Goal: Information Seeking & Learning: Understand process/instructions

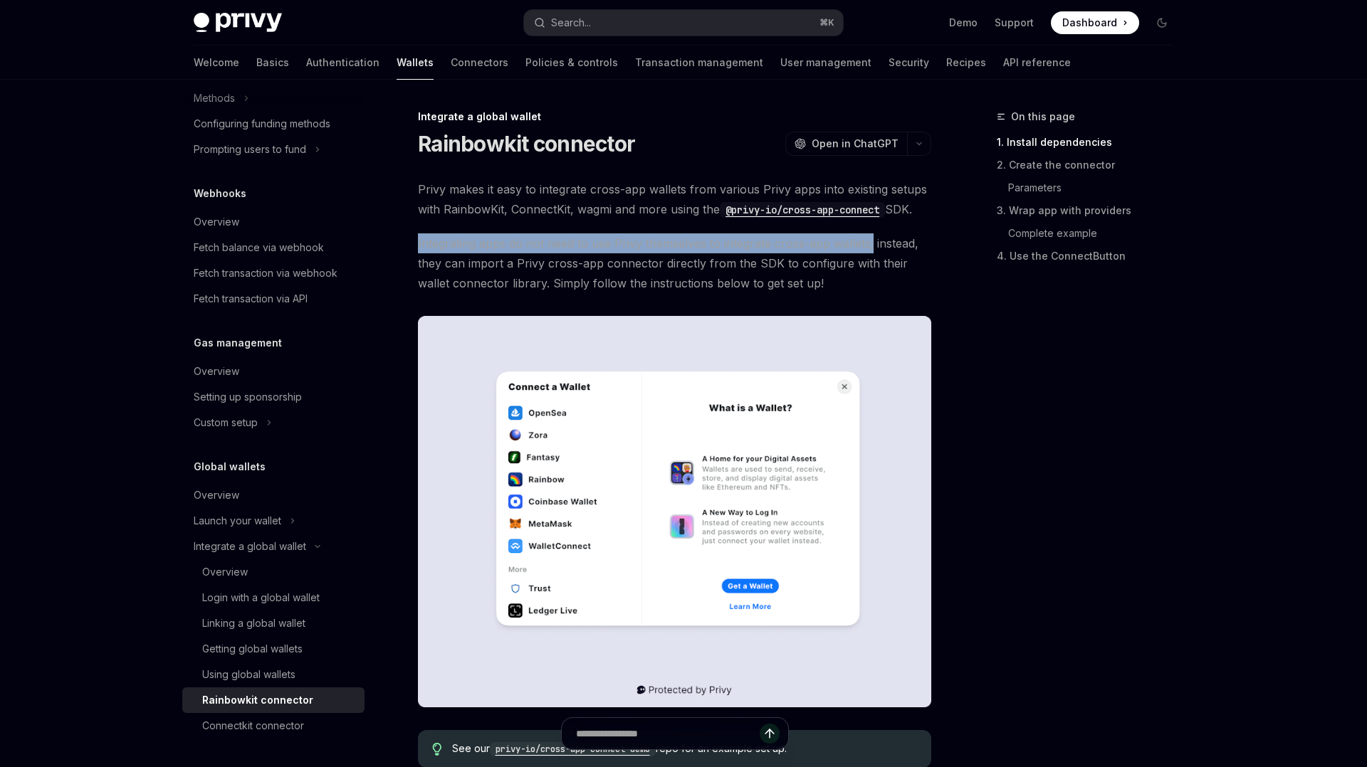
drag, startPoint x: 872, startPoint y: 243, endPoint x: 416, endPoint y: 248, distance: 455.7
click at [407, 251] on div at bounding box center [407, 251] width 0 height 0
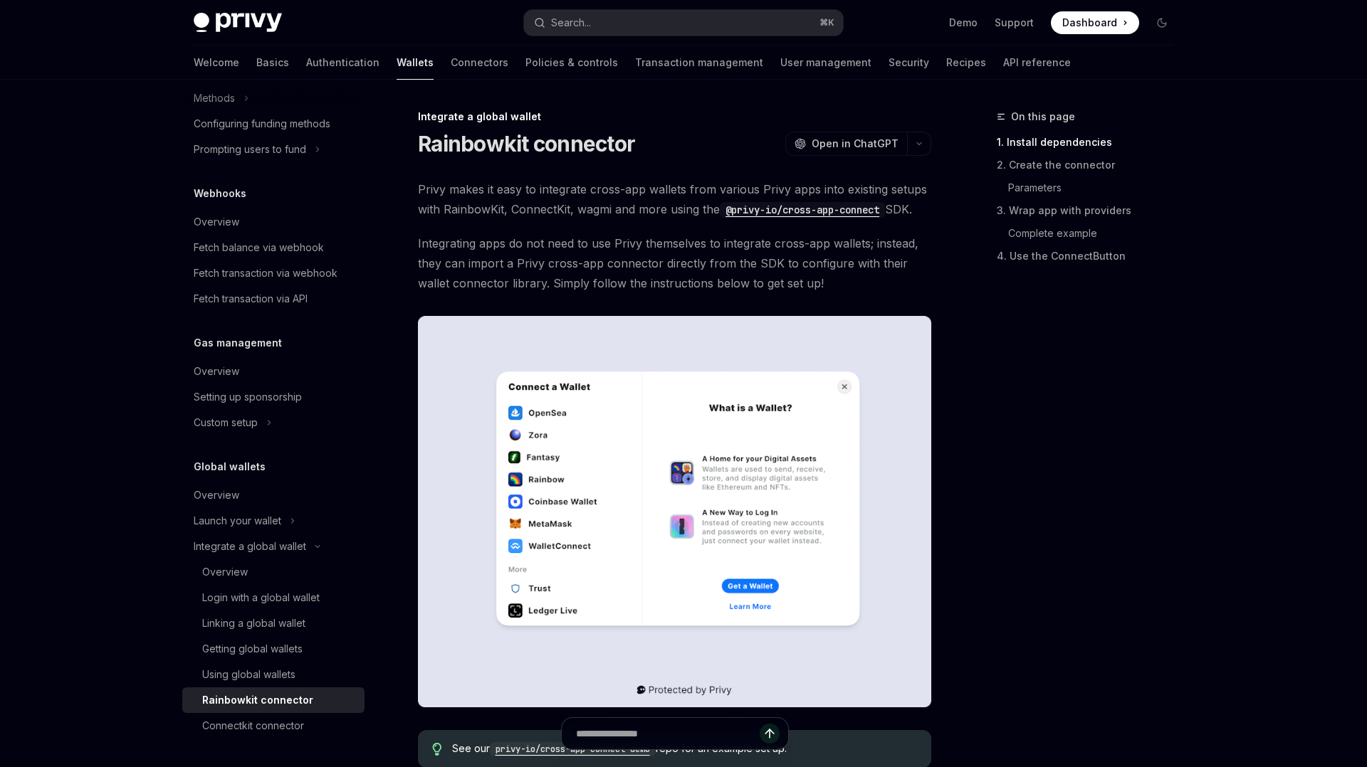
click at [905, 266] on span "Integrating apps do not need to use Privy themselves to integrate cross-app wal…" at bounding box center [674, 264] width 513 height 60
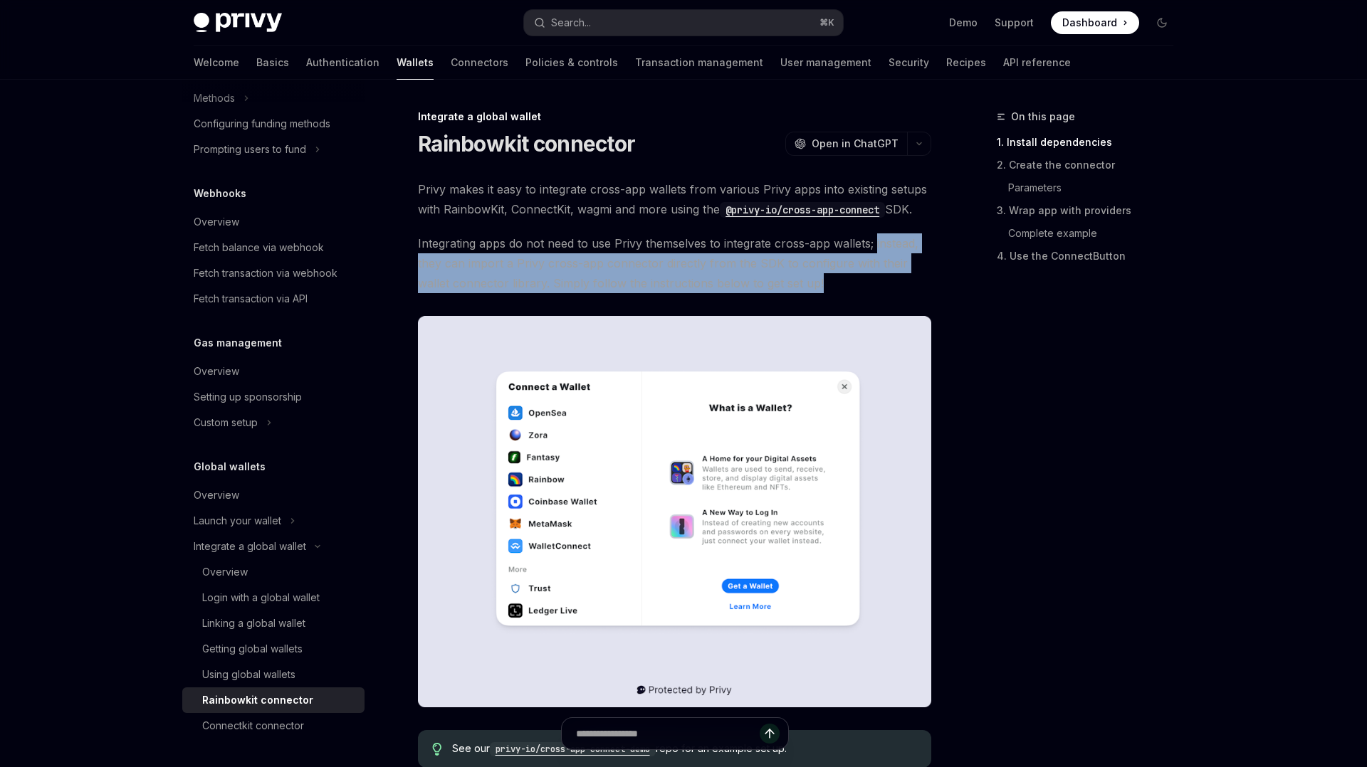
drag, startPoint x: 874, startPoint y: 239, endPoint x: 896, endPoint y: 283, distance: 50.0
click at [896, 283] on span "Integrating apps do not need to use Privy themselves to integrate cross-app wal…" at bounding box center [674, 264] width 513 height 60
click at [886, 291] on div at bounding box center [886, 291] width 0 height 0
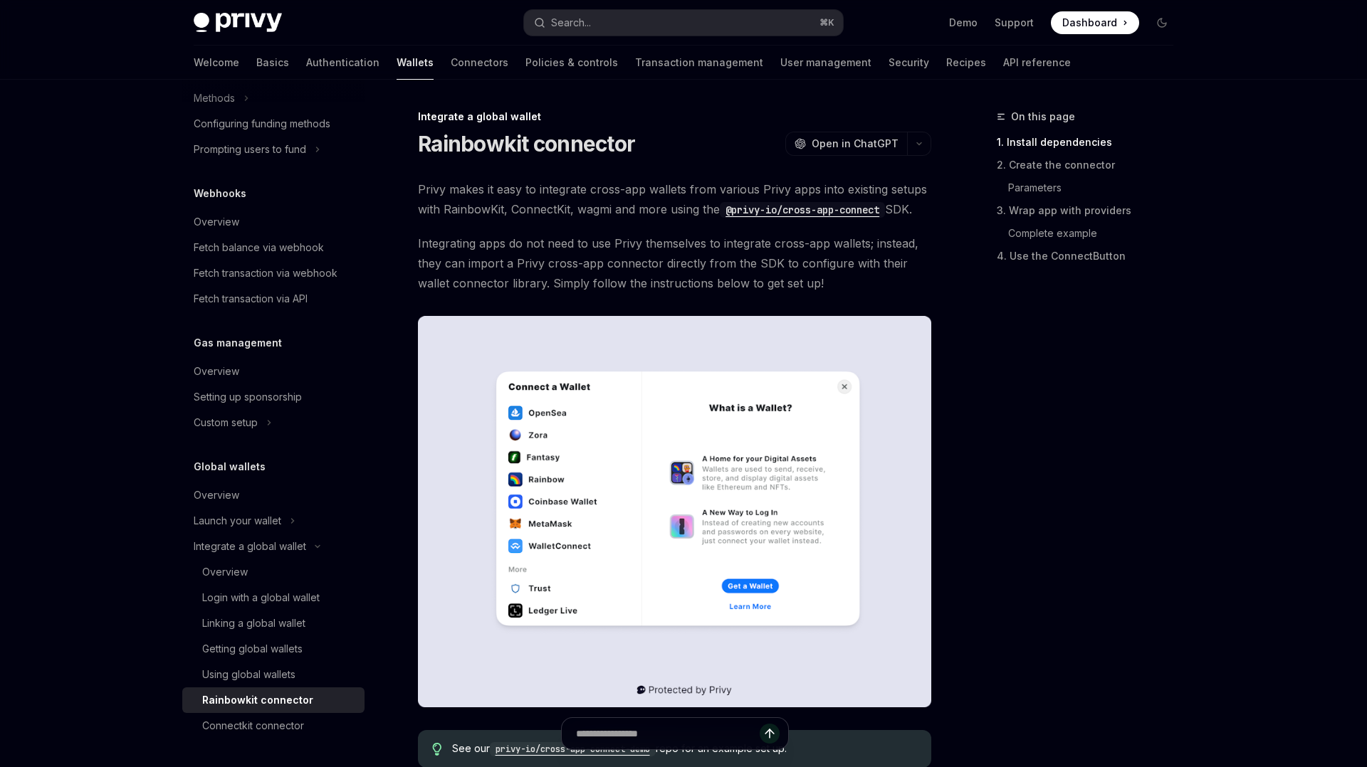
click at [818, 245] on span "Integrating apps do not need to use Privy themselves to integrate cross-app wal…" at bounding box center [674, 264] width 513 height 60
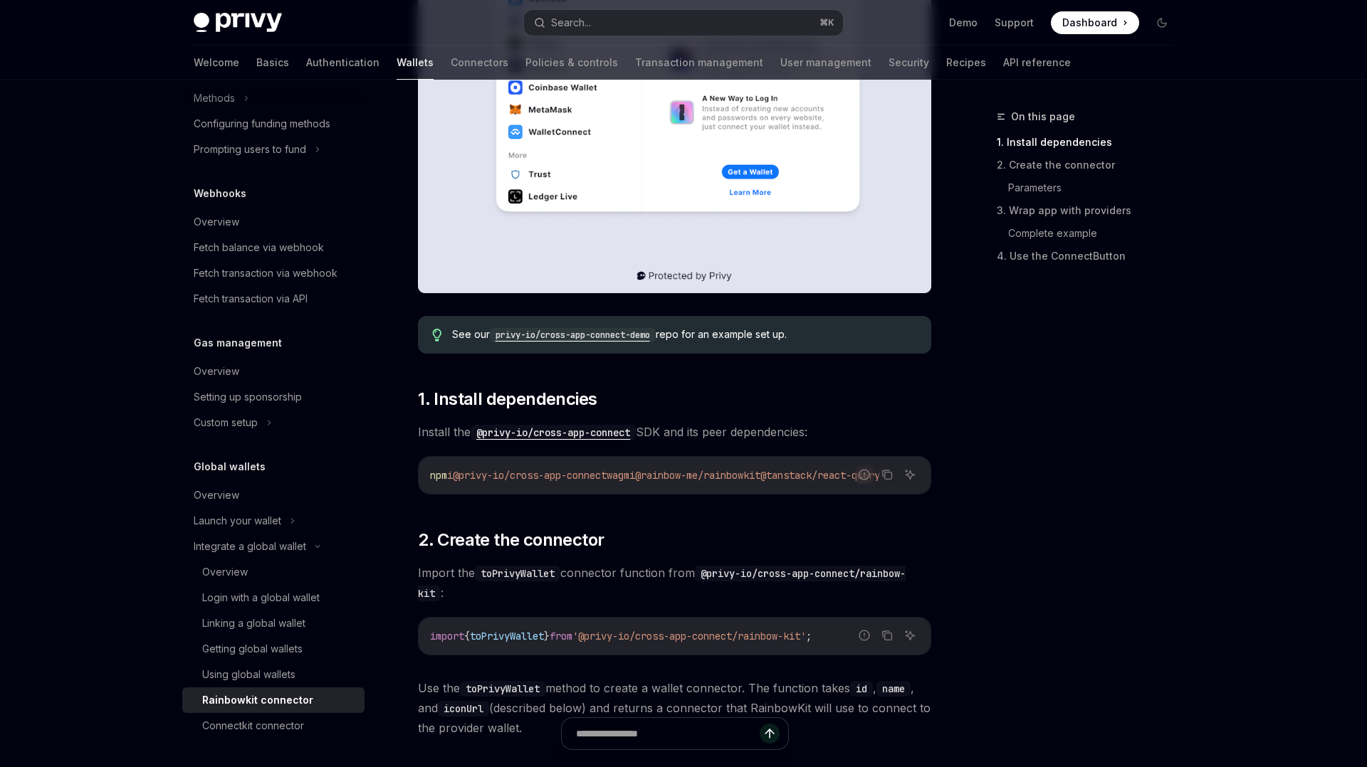
click at [596, 335] on code "privy-io/cross-app-connect-demo" at bounding box center [573, 335] width 166 height 14
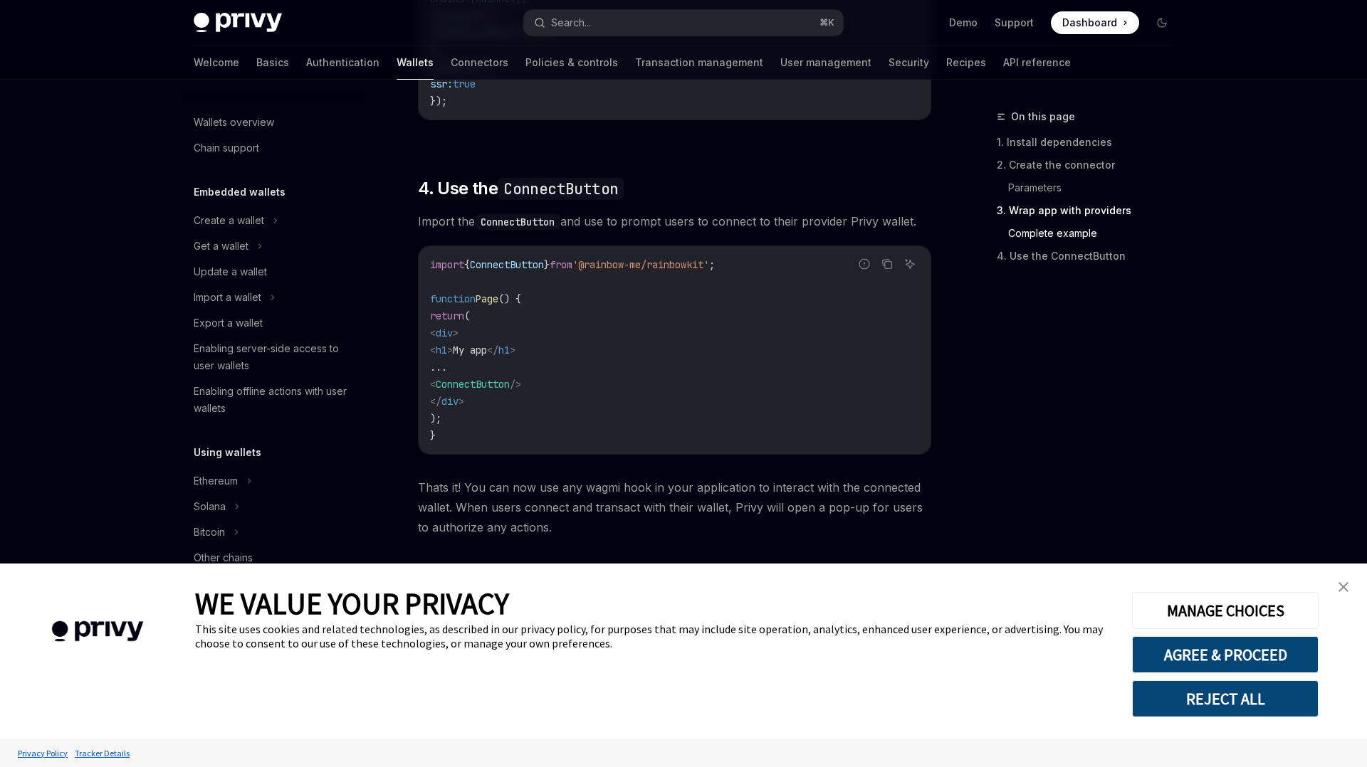
scroll to position [635, 0]
